Goal: Task Accomplishment & Management: Complete application form

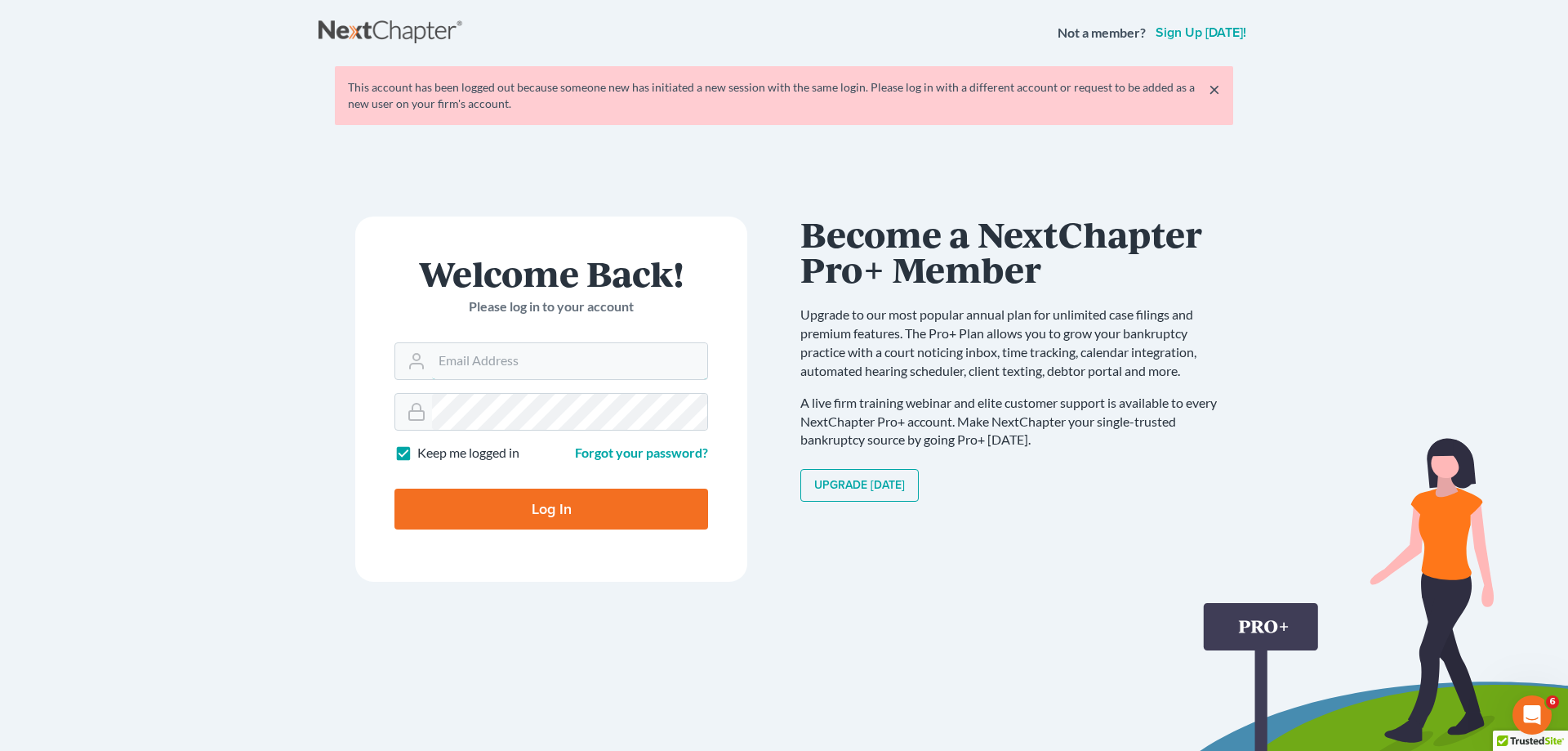
type input "rjp@dimentfirm.com"
click at [507, 499] on input "Log In" at bounding box center [551, 508] width 313 height 40
type input "Thinking..."
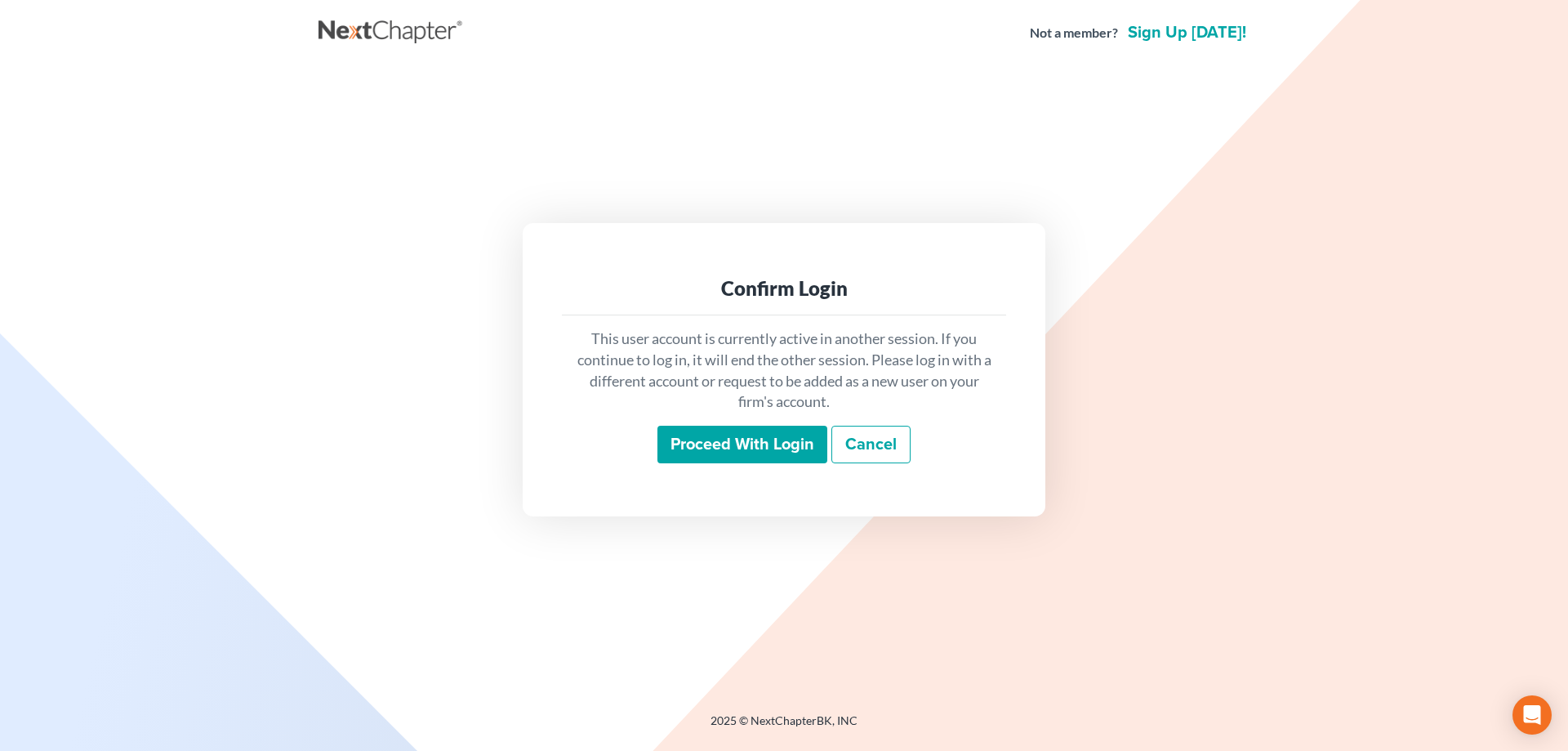
click at [709, 454] on input "Proceed with login" at bounding box center [742, 445] width 170 height 38
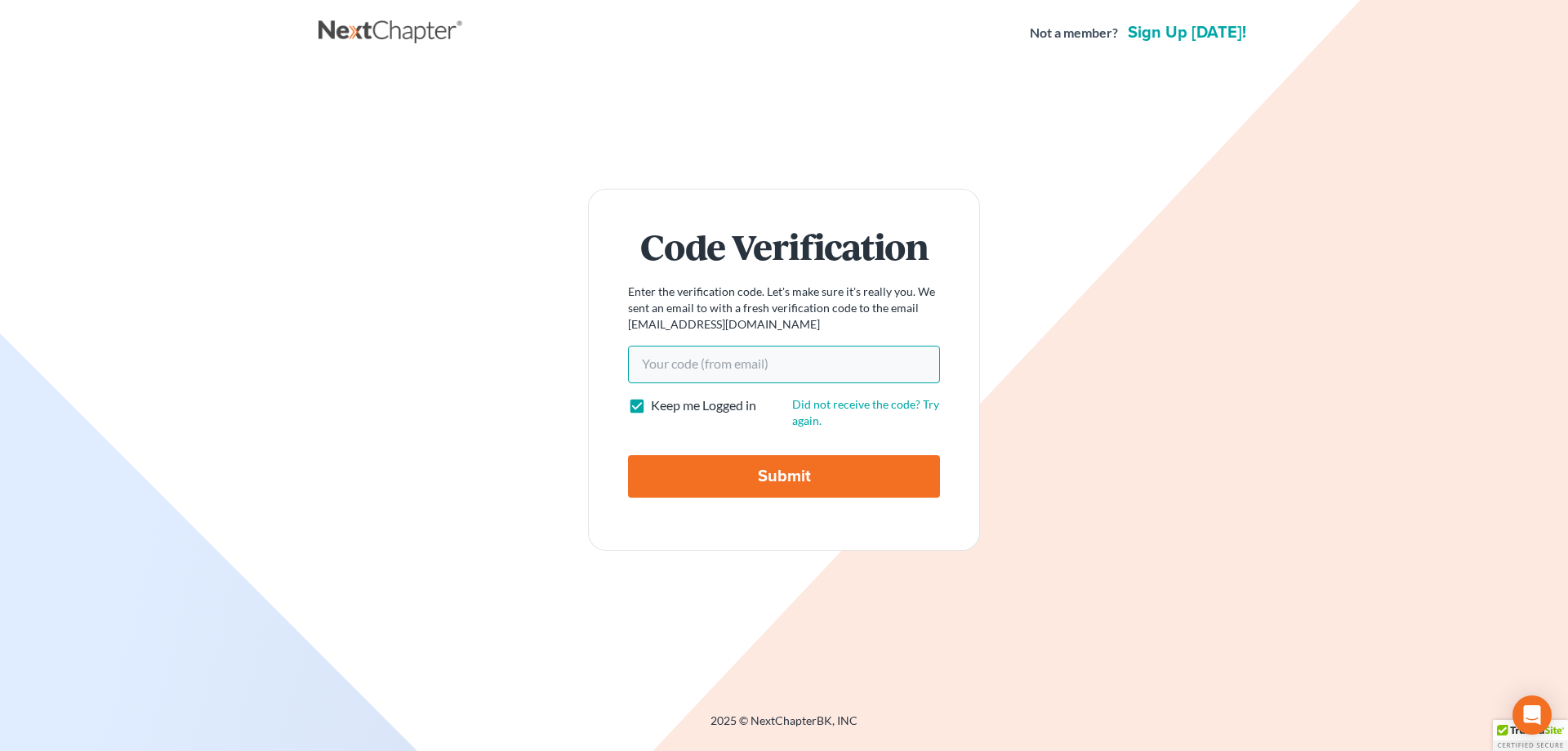
click at [693, 378] on input "Your code(from email)" at bounding box center [783, 365] width 312 height 38
paste input "88153e"
type input "88153e"
click at [774, 474] on input "Submit" at bounding box center [783, 476] width 312 height 42
type input "Thinking..."
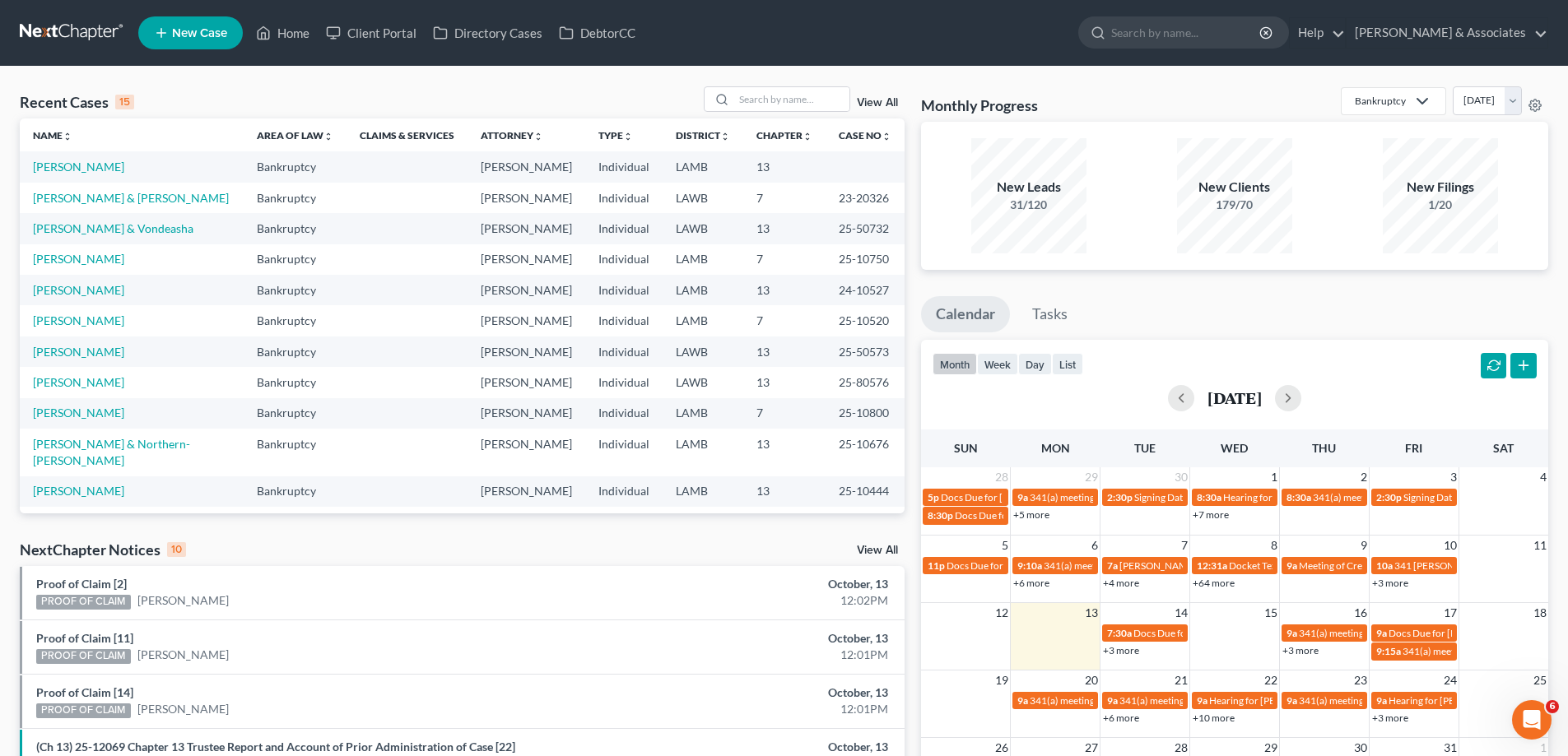
click at [186, 36] on span "New Case" at bounding box center [199, 33] width 55 height 13
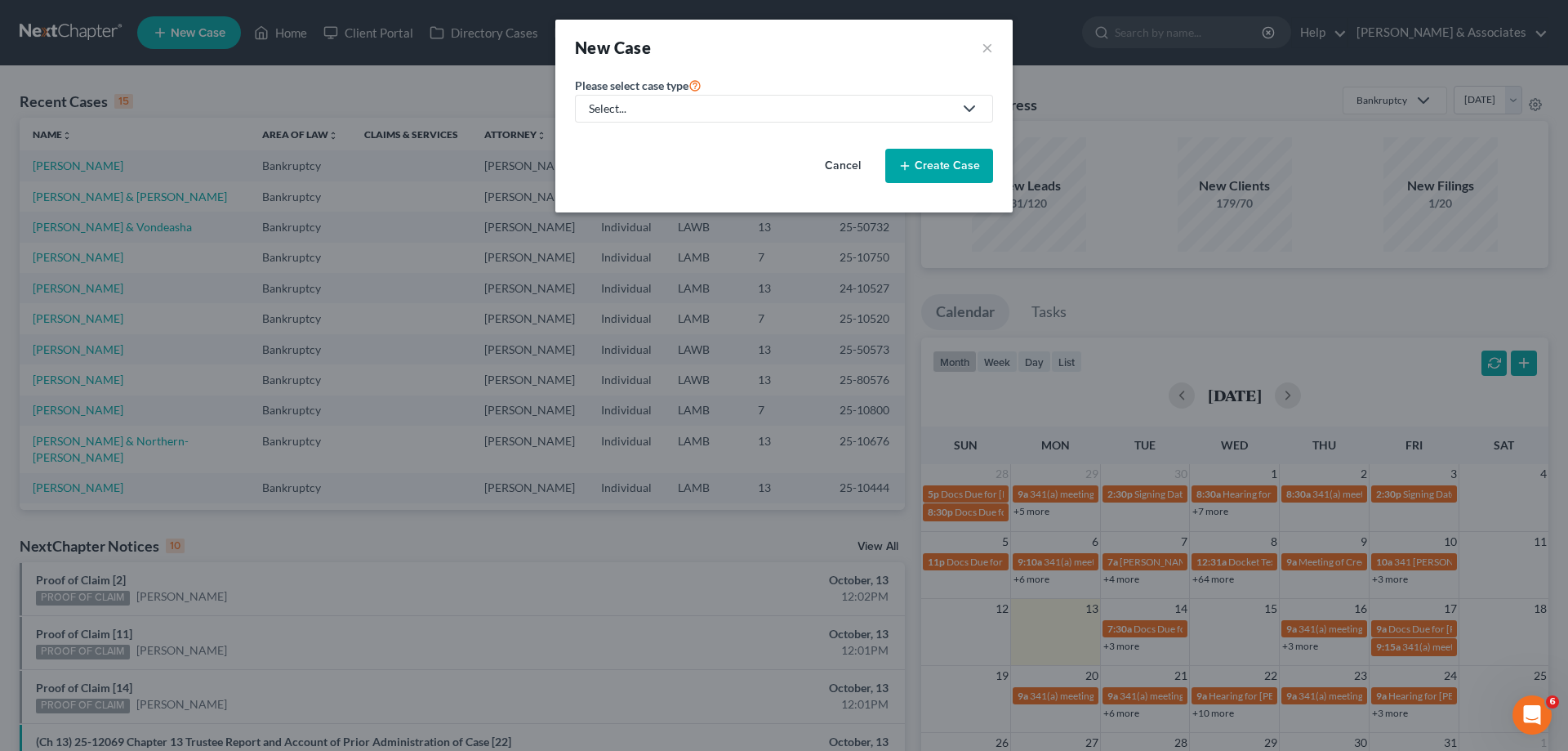
click at [831, 95] on link "Select..." at bounding box center [784, 109] width 418 height 28
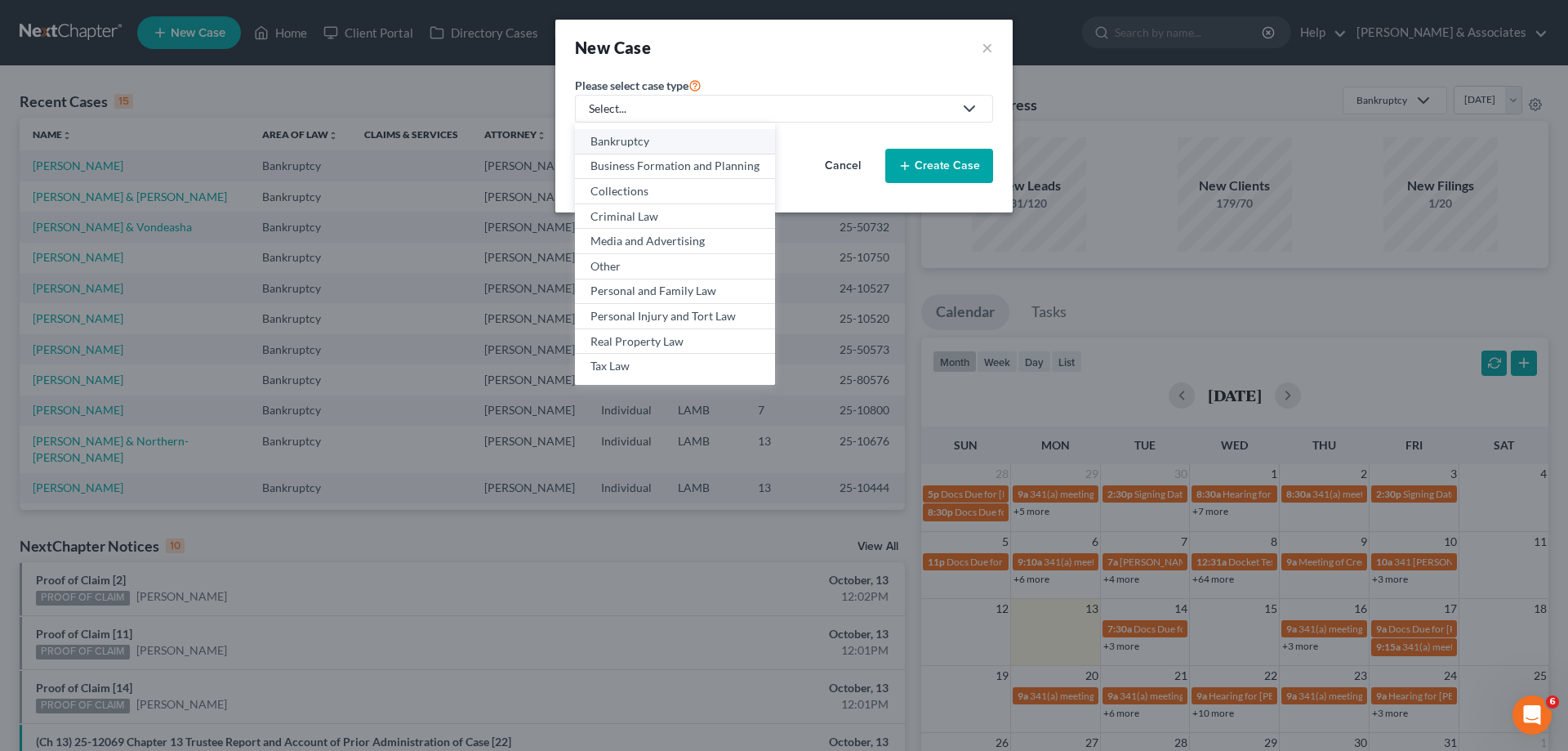
click at [685, 140] on div "Bankruptcy" at bounding box center [675, 141] width 169 height 16
select select "35"
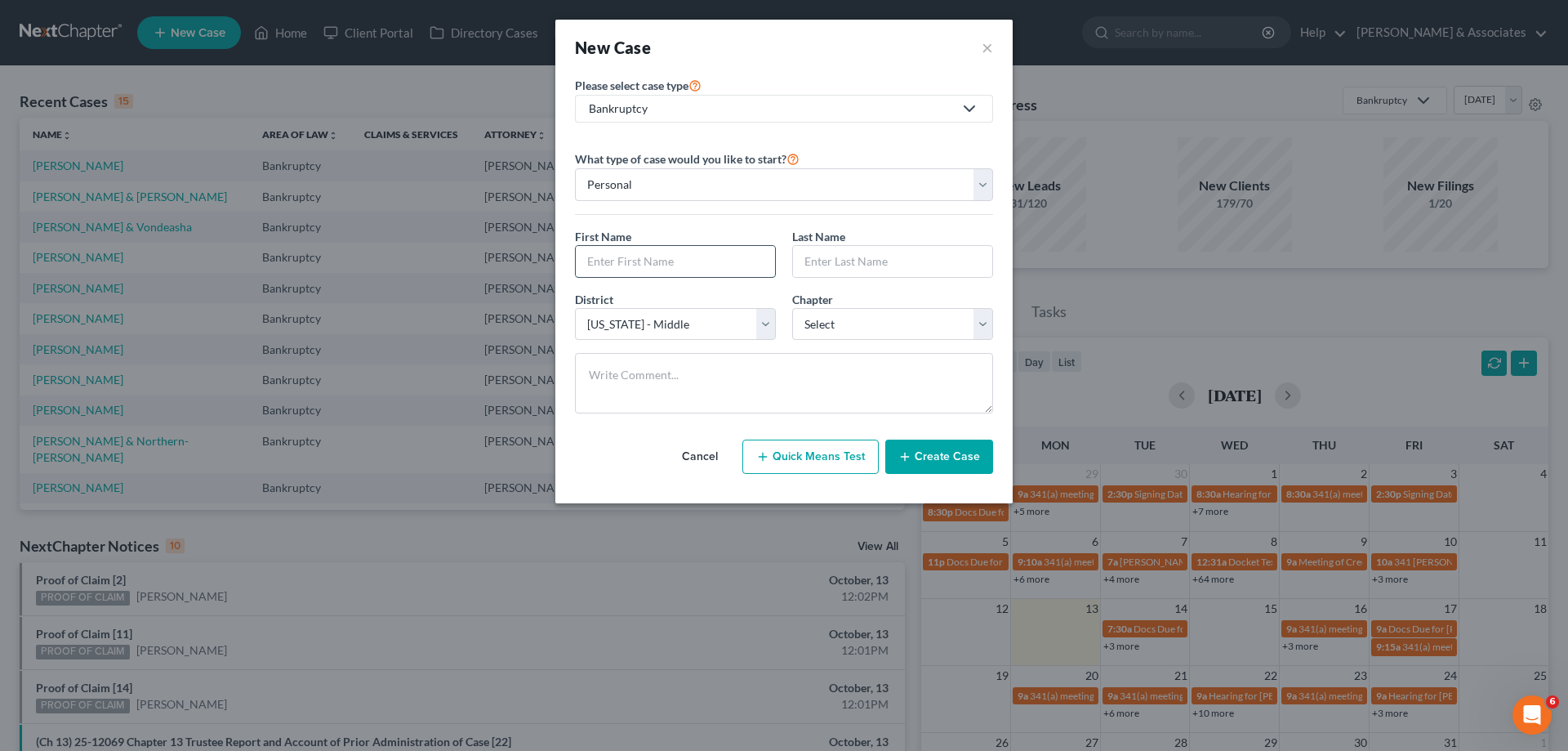
click at [682, 269] on input "text" at bounding box center [675, 261] width 199 height 31
paste input "[PERSON_NAME]"
type input "[PERSON_NAME]"
click at [880, 267] on input "text" at bounding box center [893, 261] width 199 height 31
paste input "Palmature"
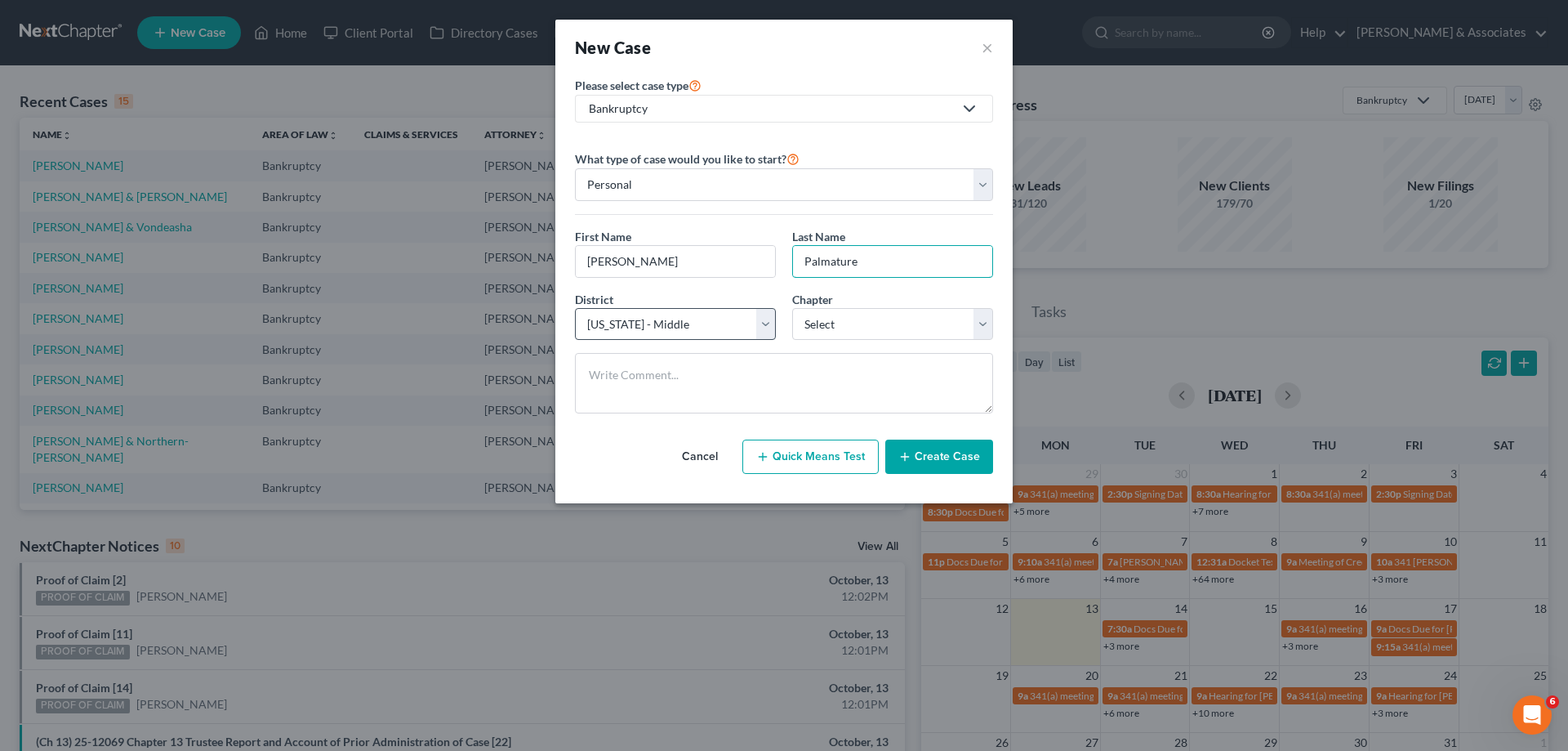
type input "Palmature"
click at [731, 318] on select "Select [US_STATE] - [GEOGRAPHIC_DATA] [US_STATE] - [GEOGRAPHIC_DATA][US_STATE] …" at bounding box center [675, 324] width 201 height 32
click at [895, 330] on select "Select 7 11 12 13" at bounding box center [893, 324] width 201 height 32
select select "0"
click at [792, 308] on select "Select 7 11 12 13" at bounding box center [893, 324] width 201 height 32
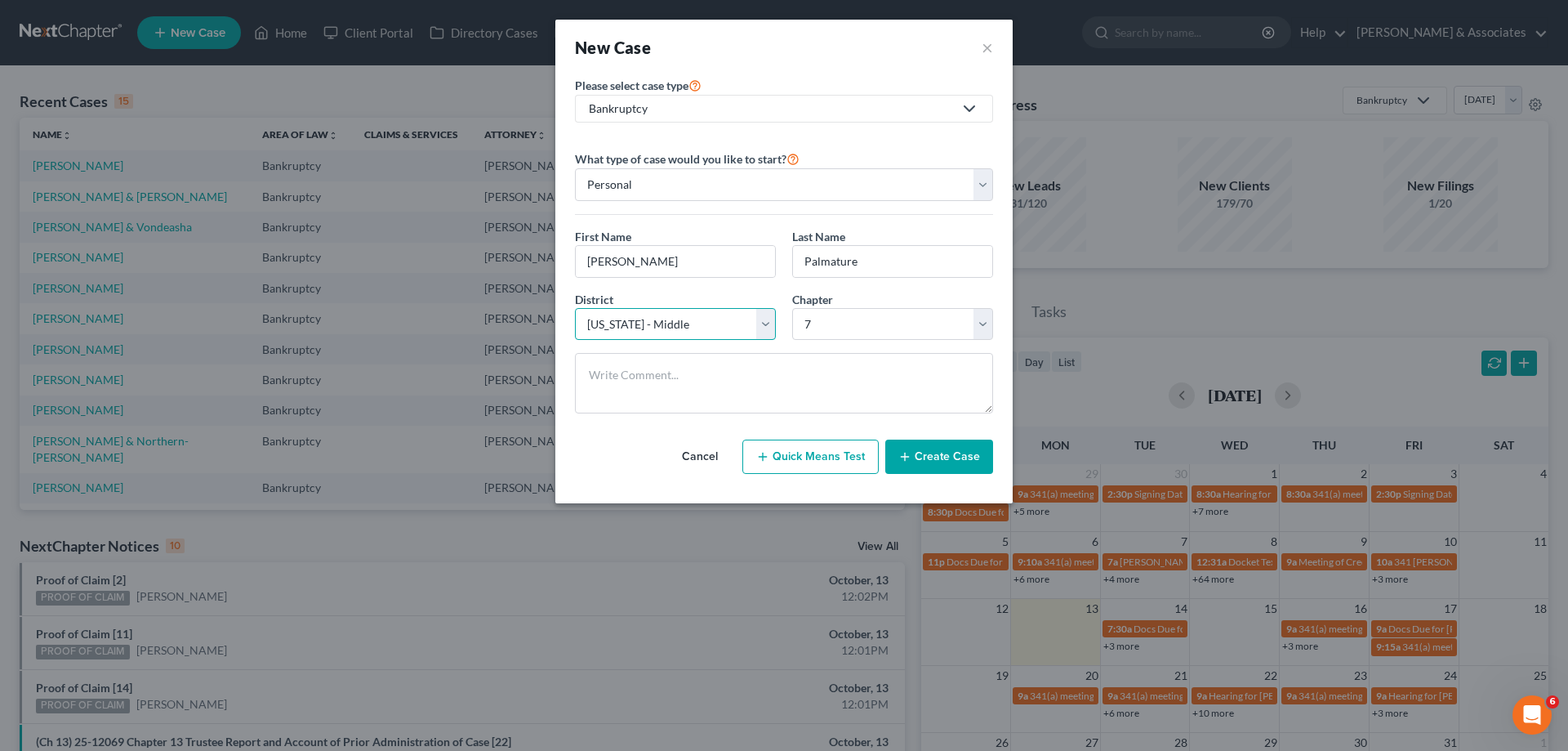
click at [753, 324] on select "Select [US_STATE] - [GEOGRAPHIC_DATA] [US_STATE] - [GEOGRAPHIC_DATA][US_STATE] …" at bounding box center [675, 324] width 201 height 32
select select "36"
click at [575, 308] on select "Select [US_STATE] - [GEOGRAPHIC_DATA] [US_STATE] - [GEOGRAPHIC_DATA][US_STATE] …" at bounding box center [675, 324] width 201 height 32
click at [940, 456] on button "Create Case" at bounding box center [939, 456] width 108 height 34
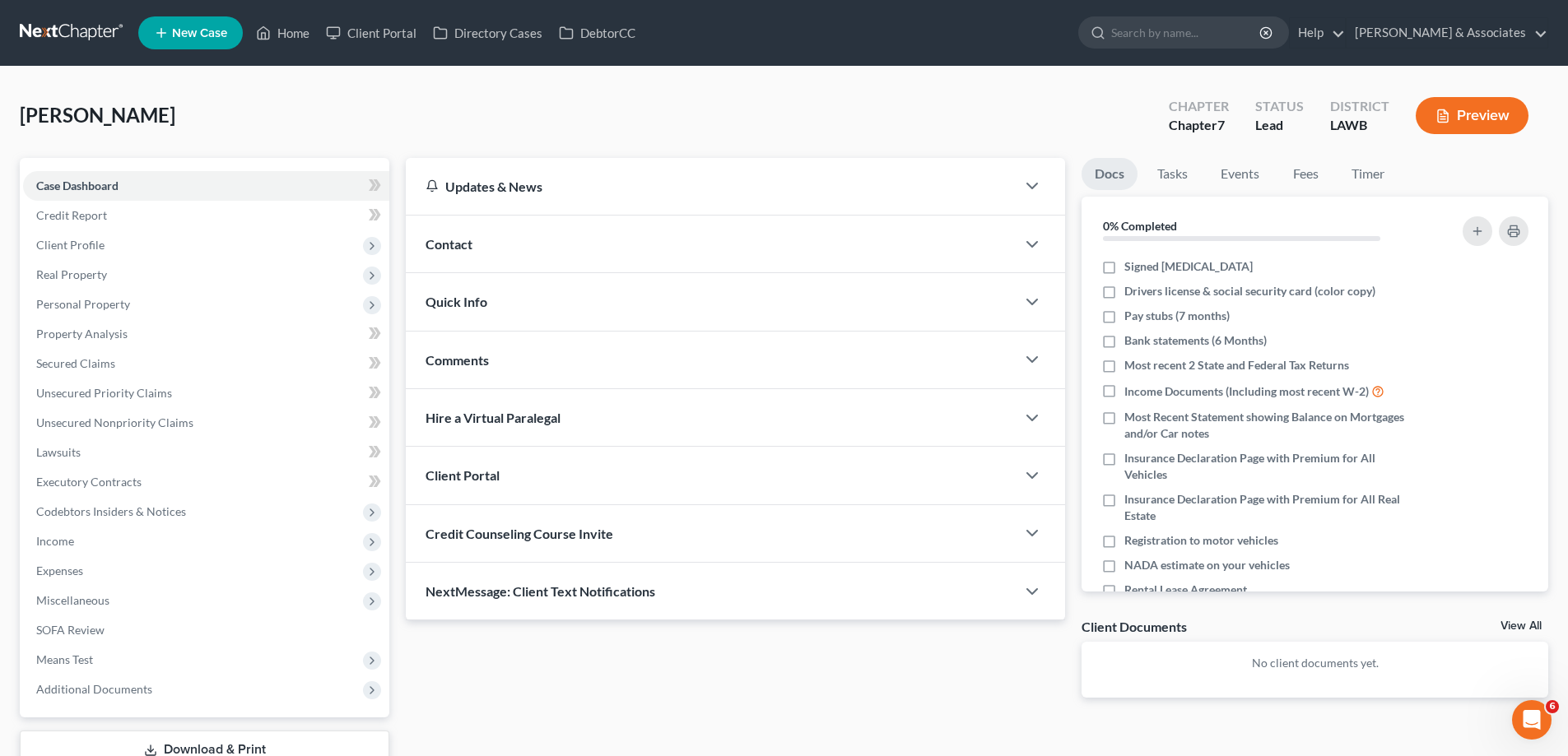
click at [562, 239] on div "Contact" at bounding box center [710, 243] width 610 height 57
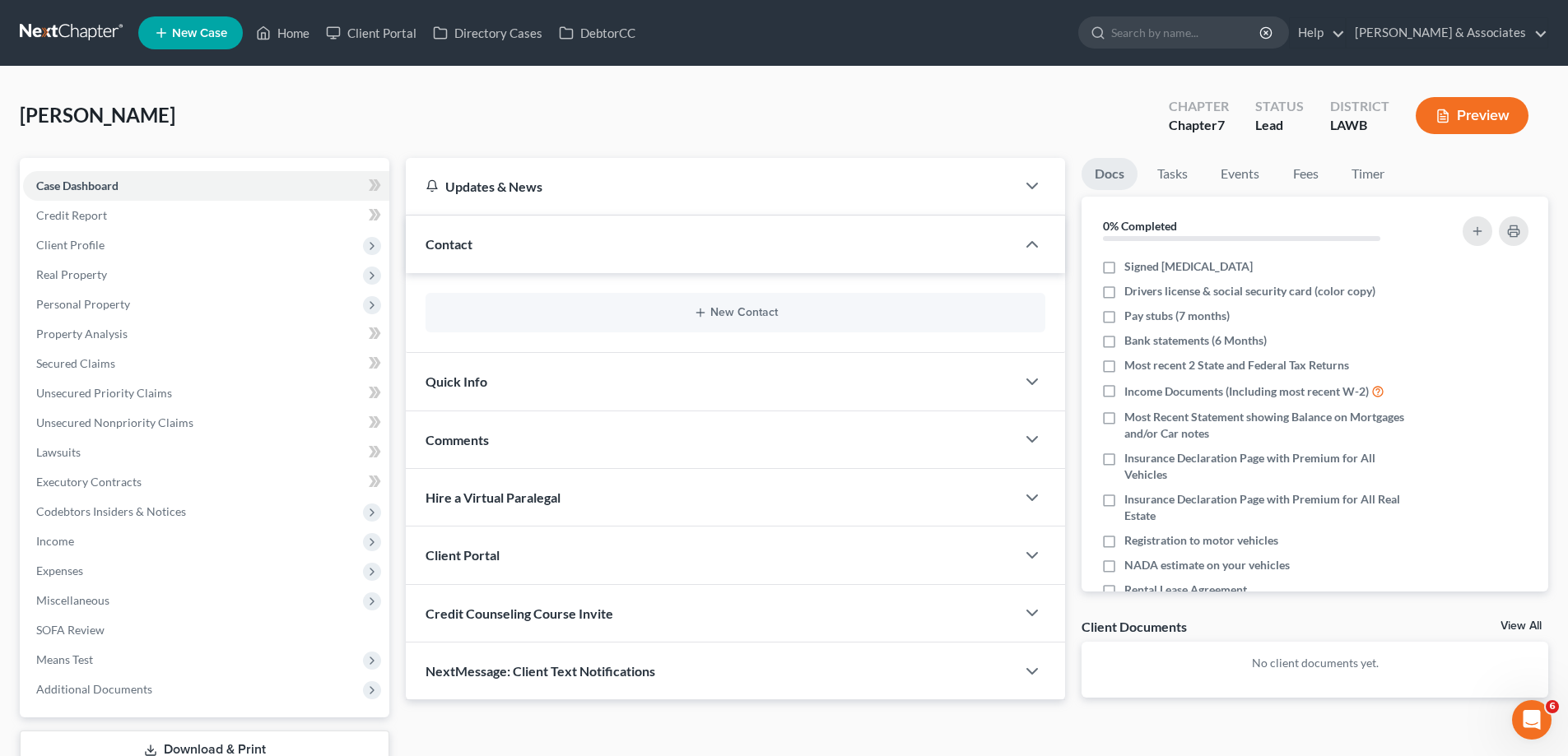
click at [770, 321] on div "New Contact" at bounding box center [735, 313] width 620 height 40
click at [731, 310] on button "New Contact" at bounding box center [736, 312] width 594 height 14
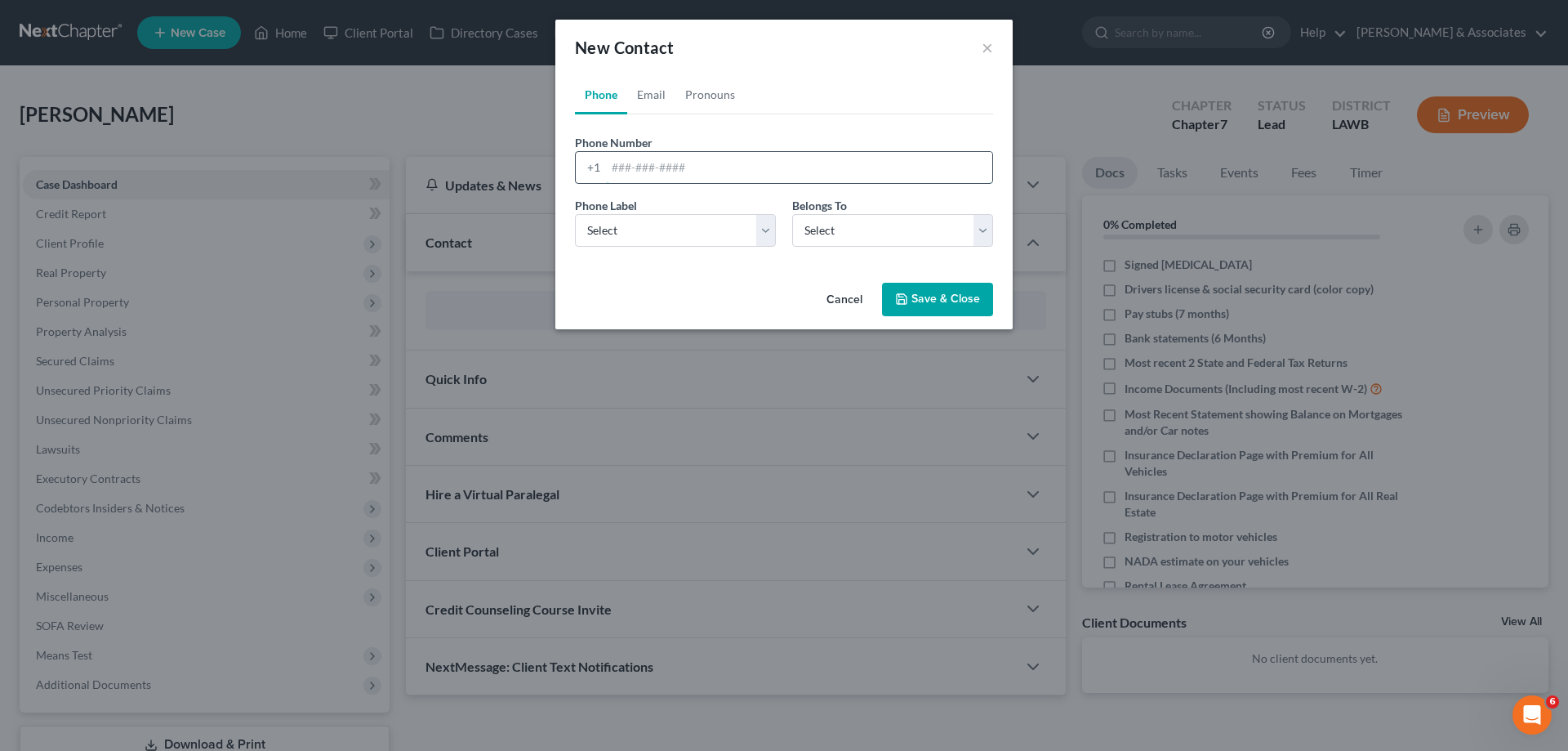
click at [712, 162] on input "tel" at bounding box center [799, 167] width 386 height 31
paste input "[PHONE_NUMBER]"
type input "[PHONE_NUMBER]"
click at [707, 240] on select "Select Mobile Home Work Other" at bounding box center [675, 230] width 201 height 32
select select "0"
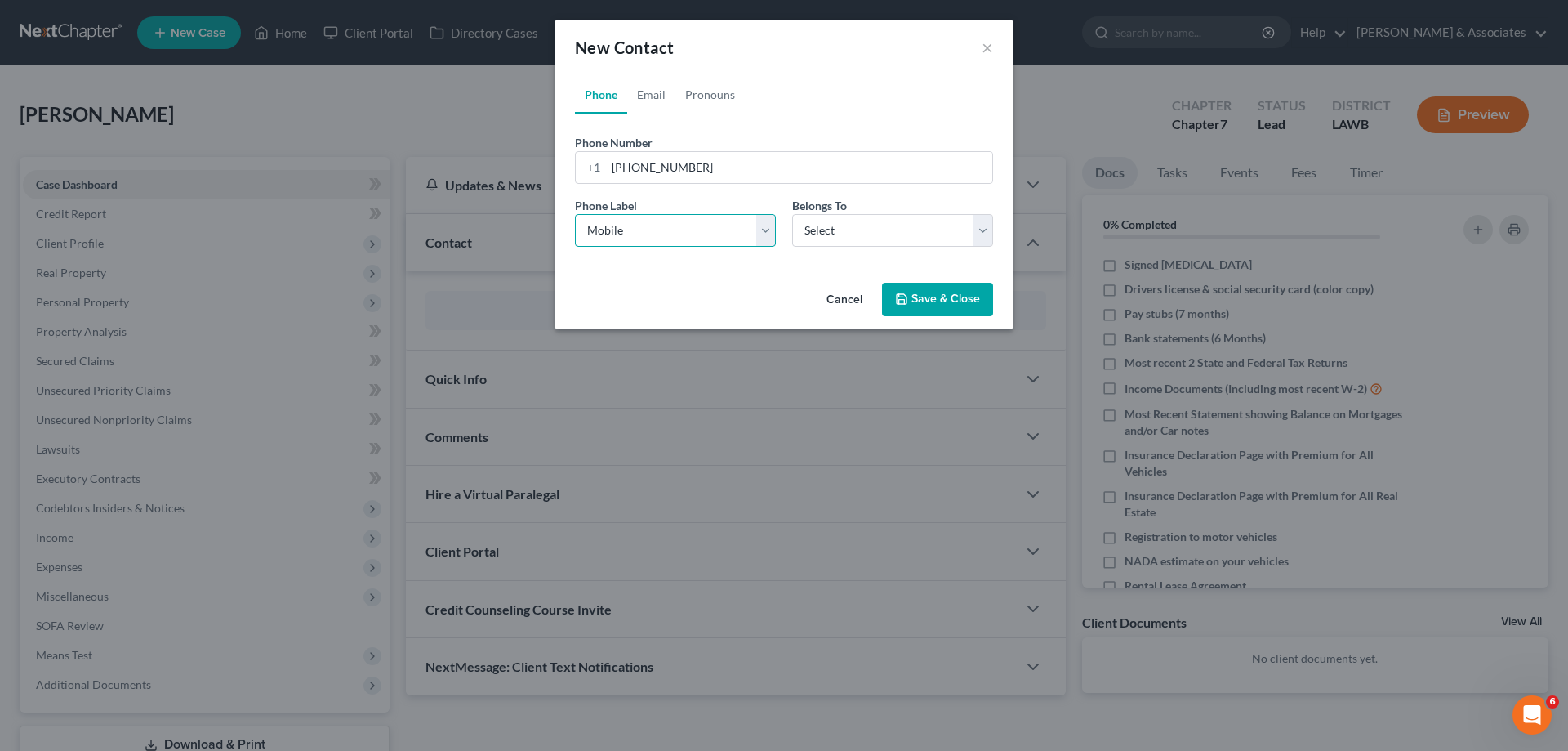
click at [575, 214] on select "Select Mobile Home Work Other" at bounding box center [675, 230] width 201 height 32
click at [844, 239] on select "Select Client Other" at bounding box center [893, 230] width 201 height 32
select select "0"
click at [792, 214] on select "Select Client Other" at bounding box center [893, 230] width 201 height 32
click at [932, 301] on button "Save & Close" at bounding box center [938, 300] width 111 height 34
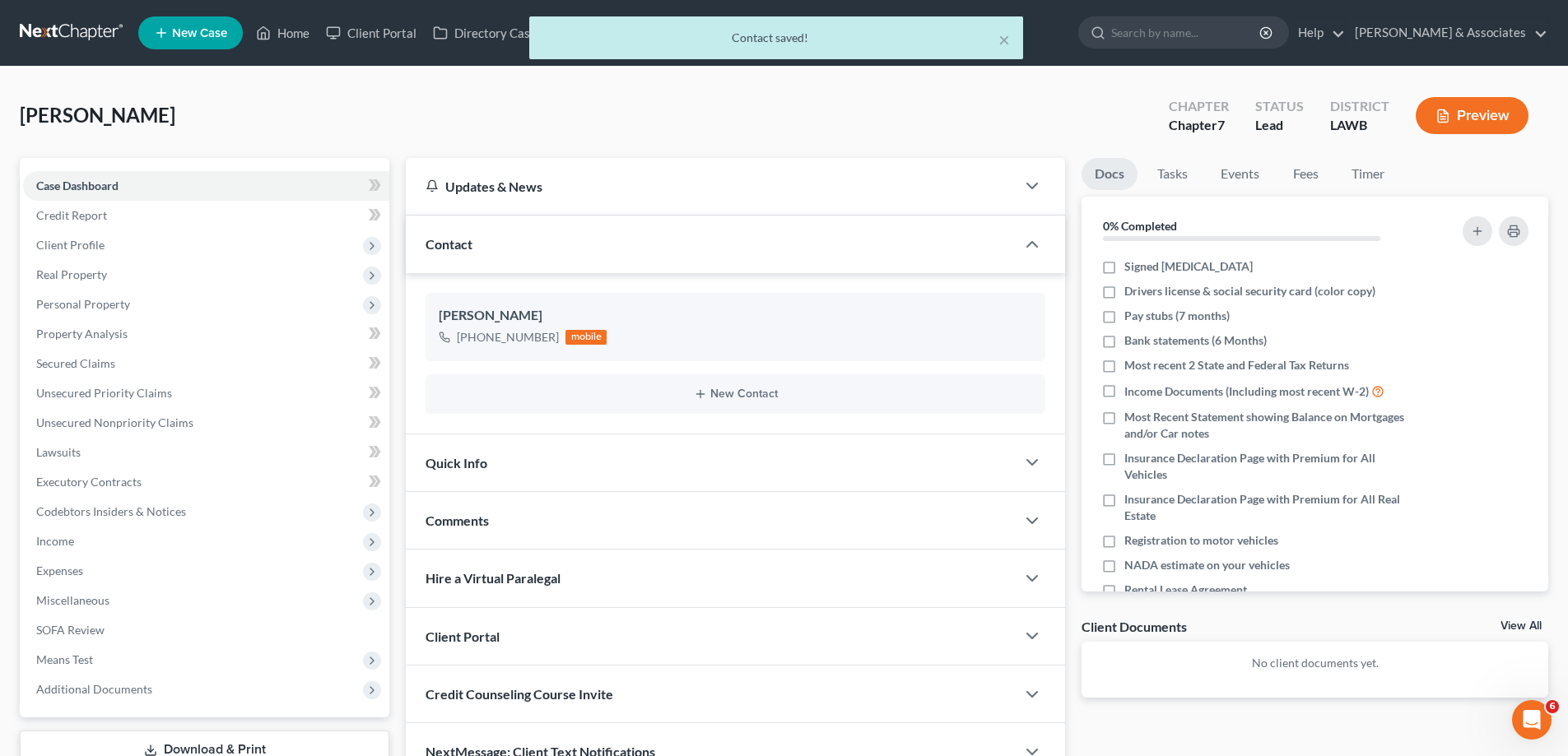
click at [620, 506] on div "Comments" at bounding box center [710, 520] width 610 height 57
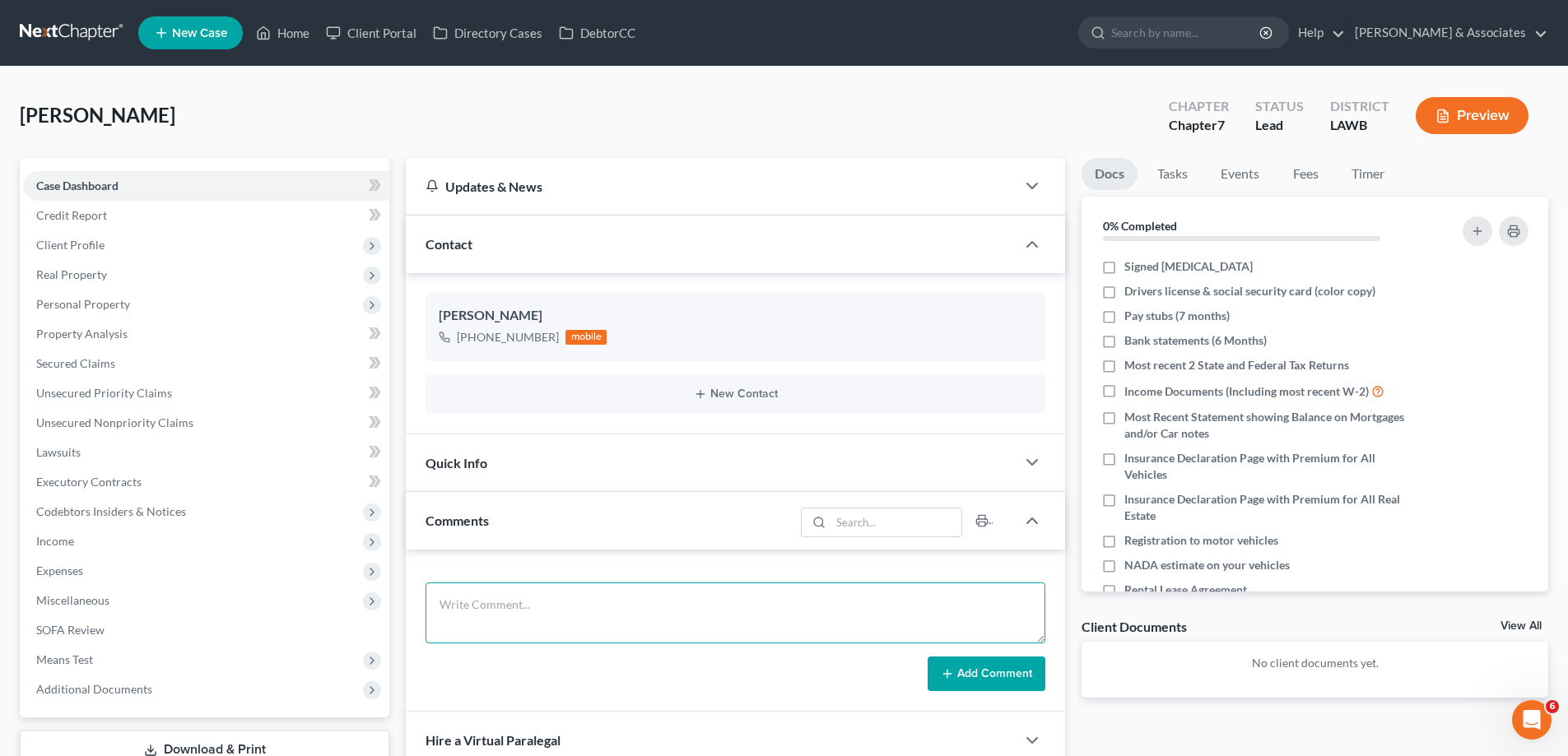
click at [578, 607] on textarea at bounding box center [735, 612] width 620 height 61
paste textarea "Did eval with [PERSON_NAME] and husband, in a honky situation a house is in her…"
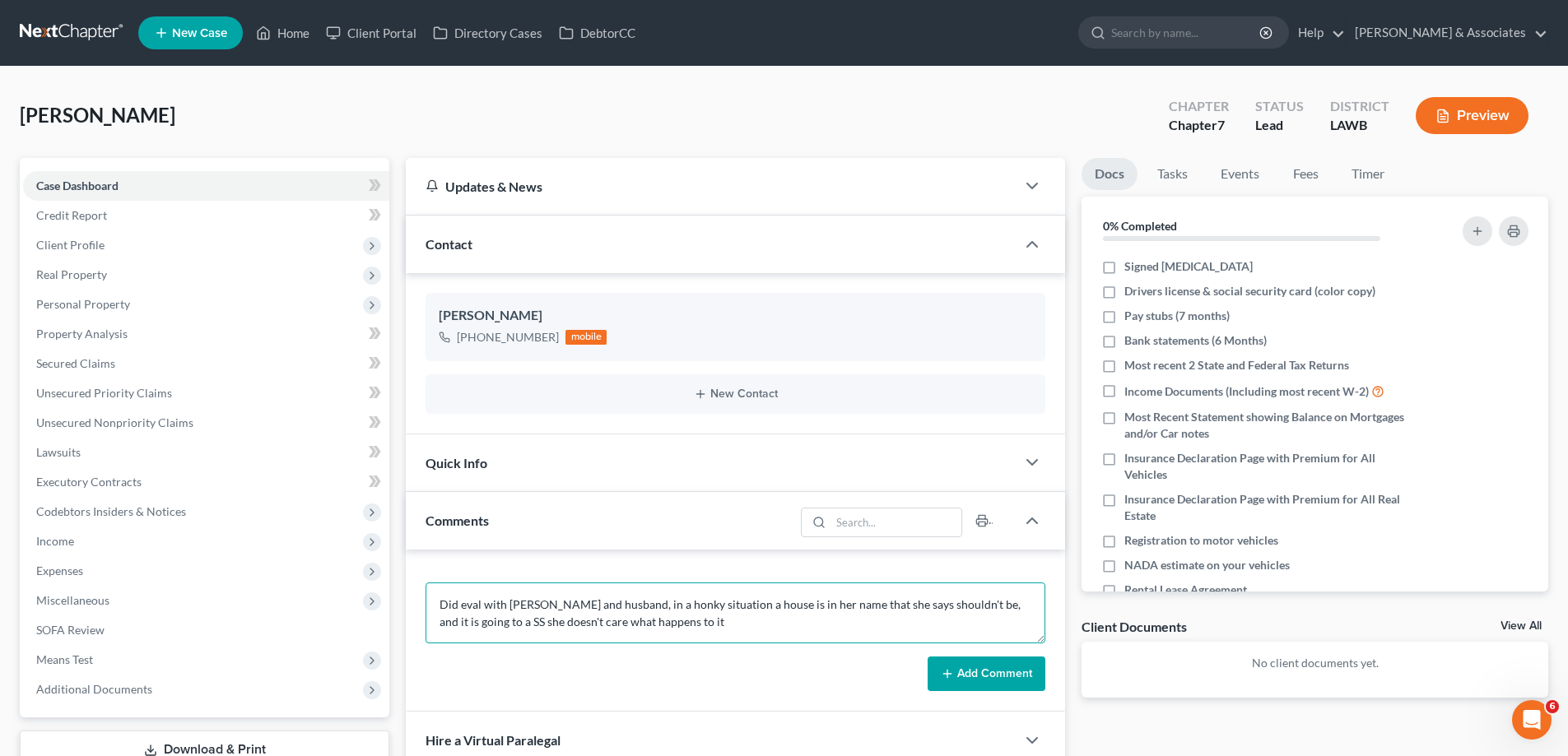
scroll to position [22, 0]
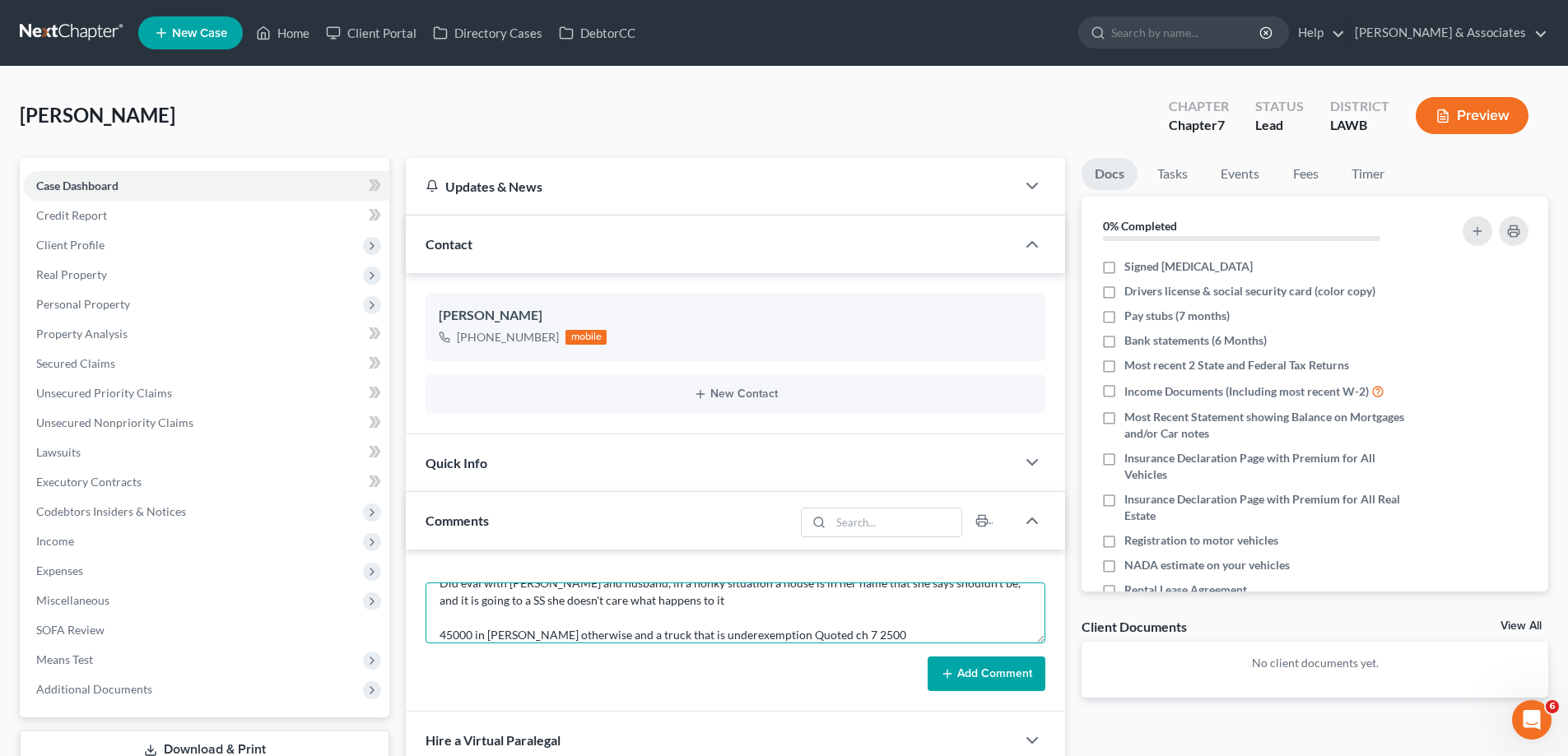
type textarea "Did eval with [PERSON_NAME] and husband, in a honky situation a house is in her…"
click at [984, 686] on button "Add Comment" at bounding box center [986, 674] width 118 height 34
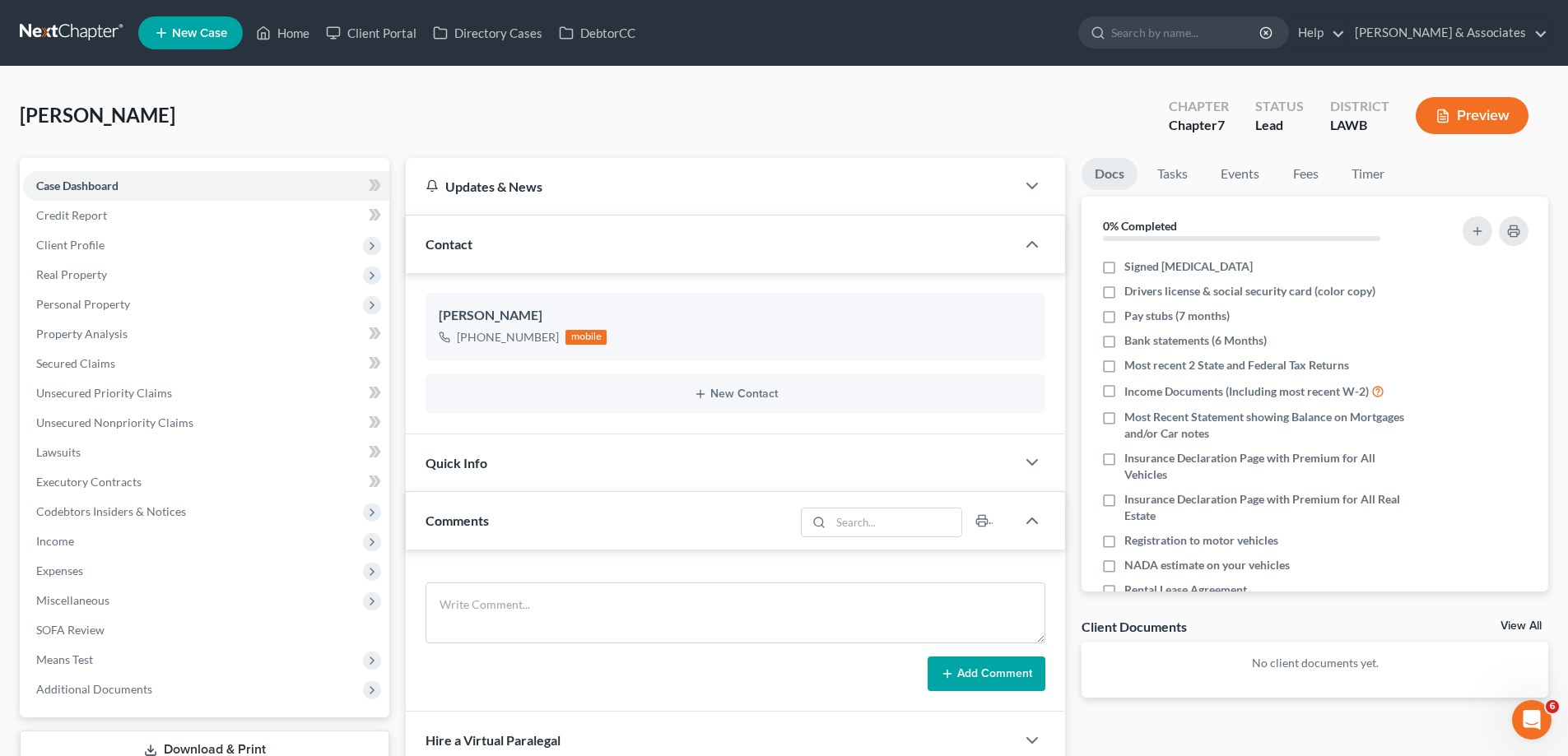
scroll to position [0, 0]
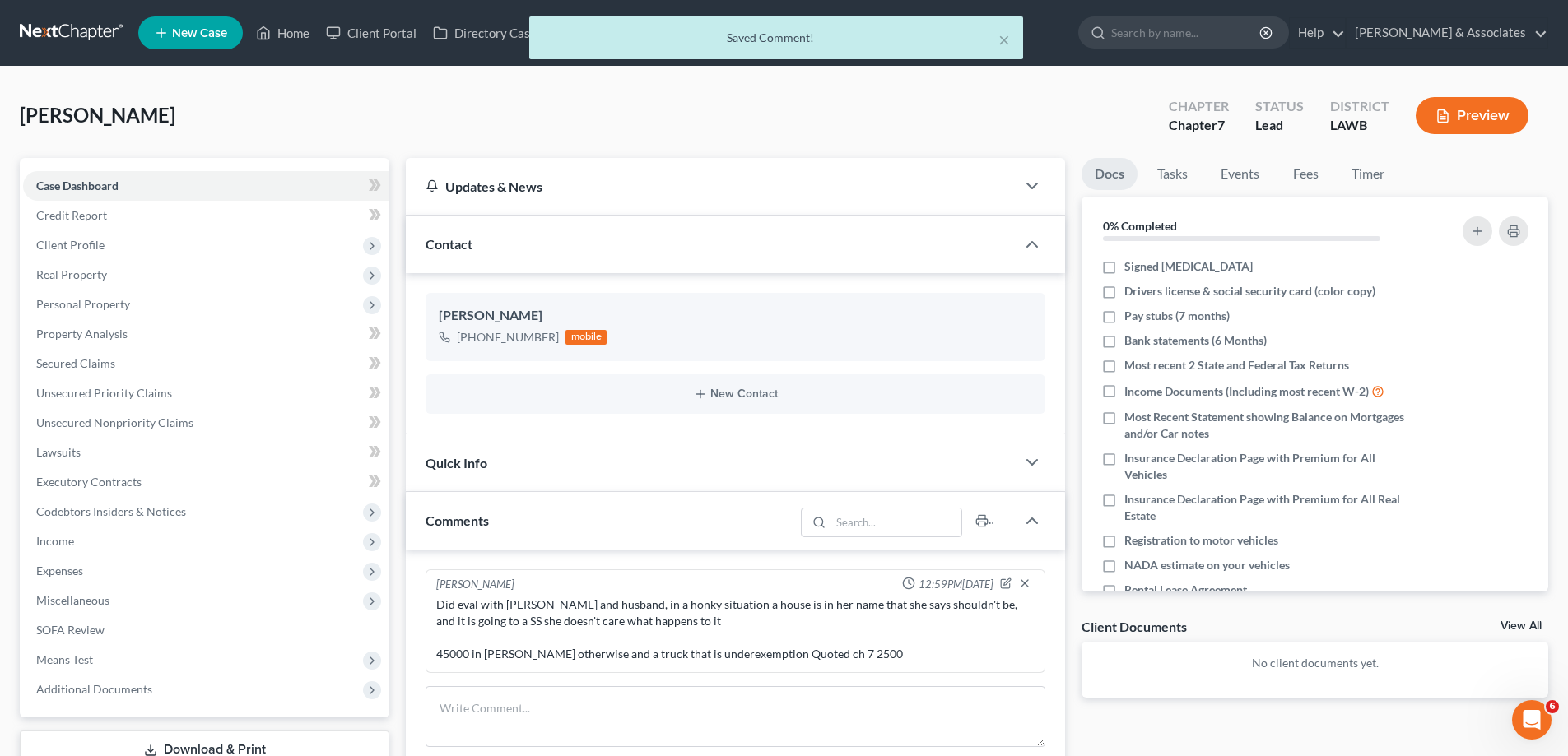
click at [1534, 623] on link "View All" at bounding box center [1520, 626] width 41 height 12
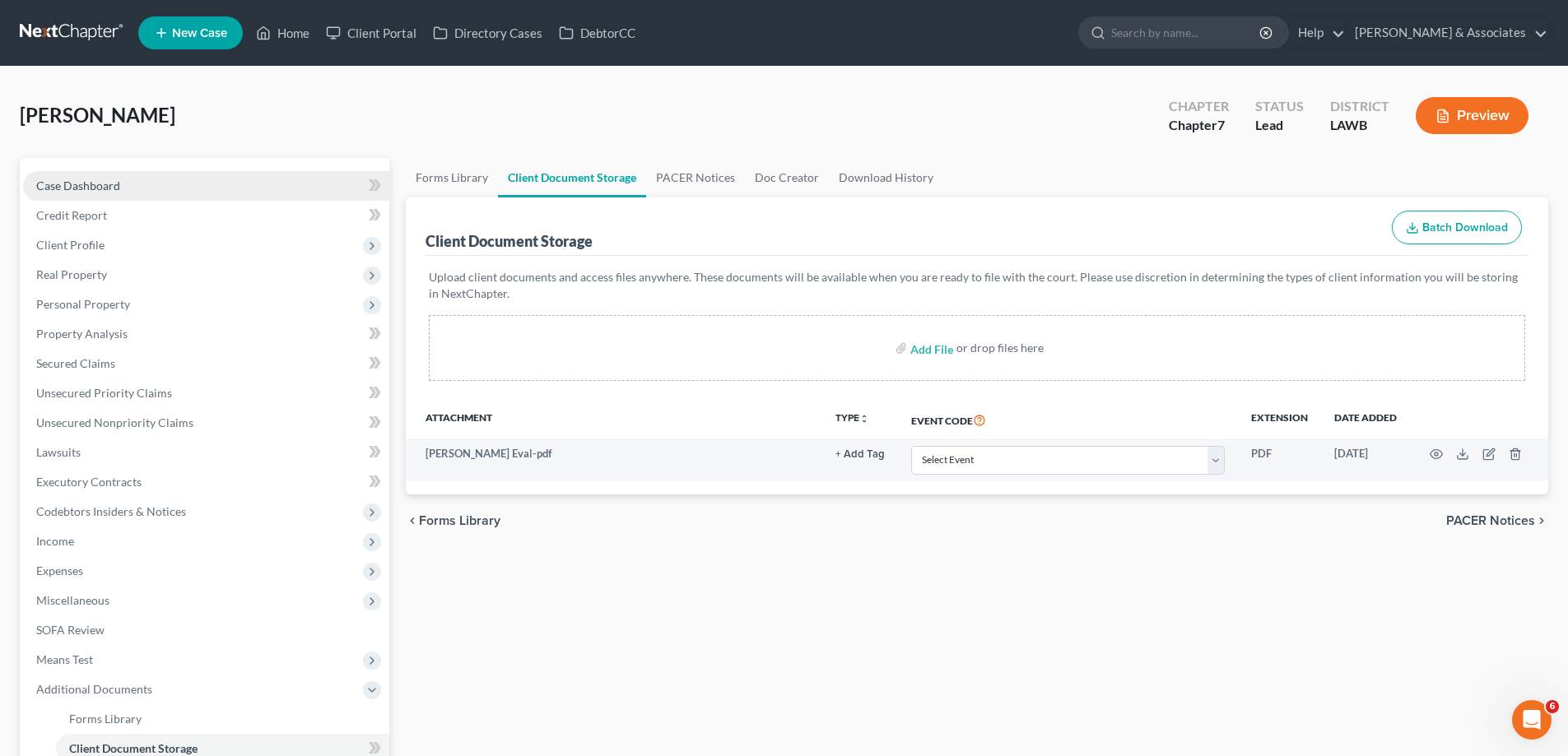
click at [109, 177] on link "Case Dashboard" at bounding box center [205, 185] width 366 height 30
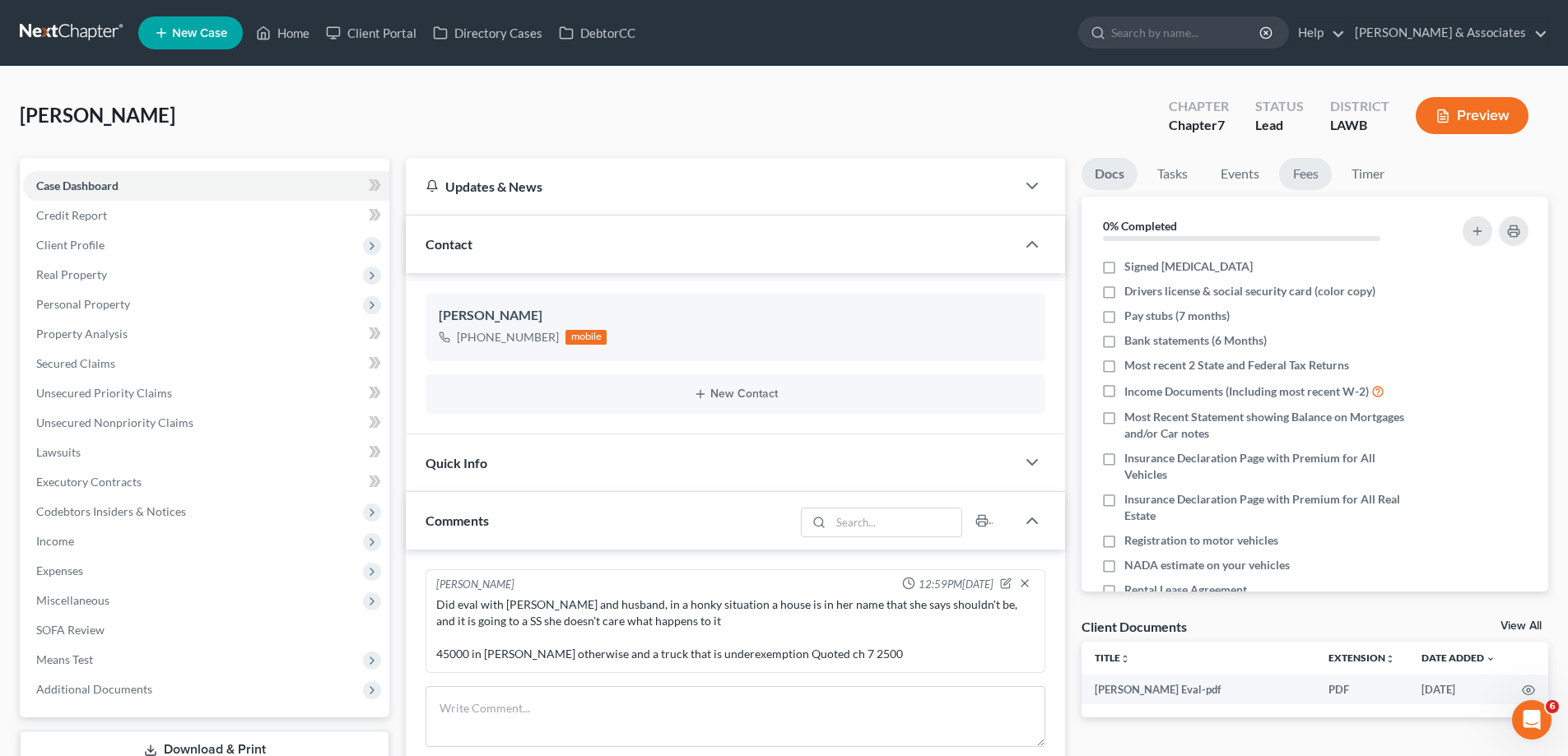
click at [1309, 181] on link "Fees" at bounding box center [1305, 174] width 52 height 32
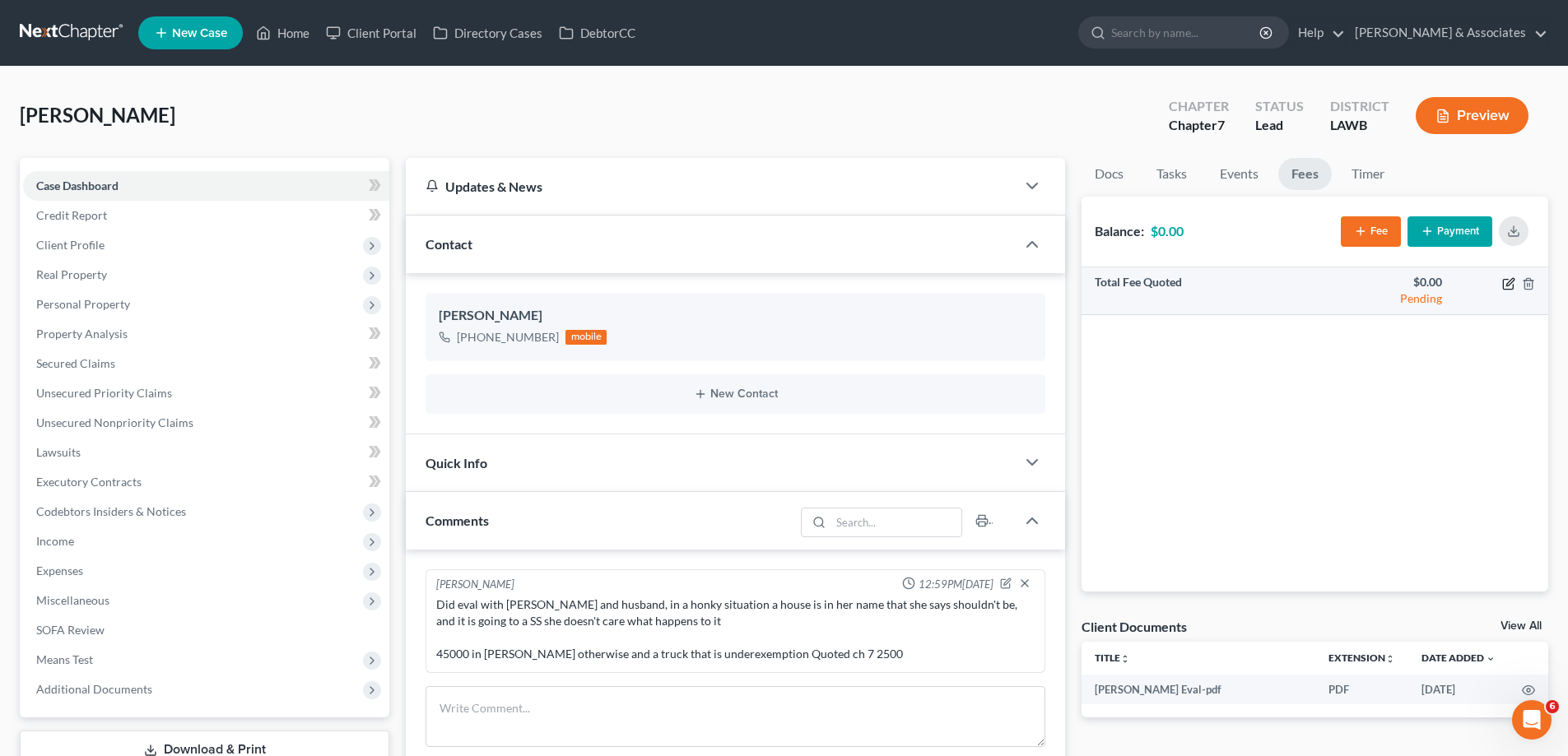
click at [1509, 281] on icon "button" at bounding box center [1509, 281] width 7 height 7
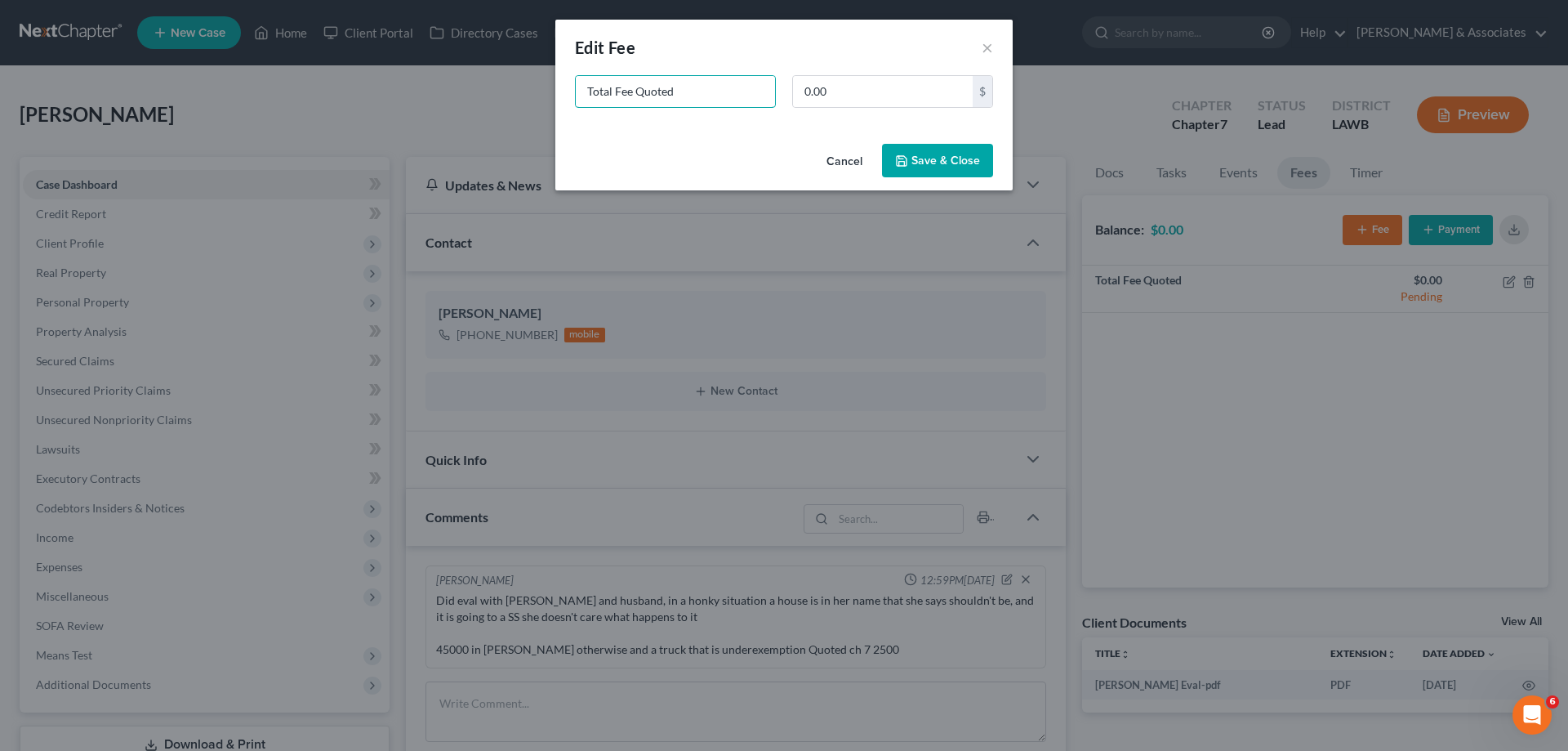
drag, startPoint x: 720, startPoint y: 104, endPoint x: 449, endPoint y: 91, distance: 271.3
click at [450, 92] on div "New Fee Edit Fee × Total Fee Quoted 0.00 $ Cancel Save & Close" at bounding box center [784, 376] width 1568 height 751
type input "7"
type input "2,500"
click at [908, 167] on icon "button" at bounding box center [902, 161] width 13 height 13
